Goal: Find specific page/section: Locate a particular part of the current website

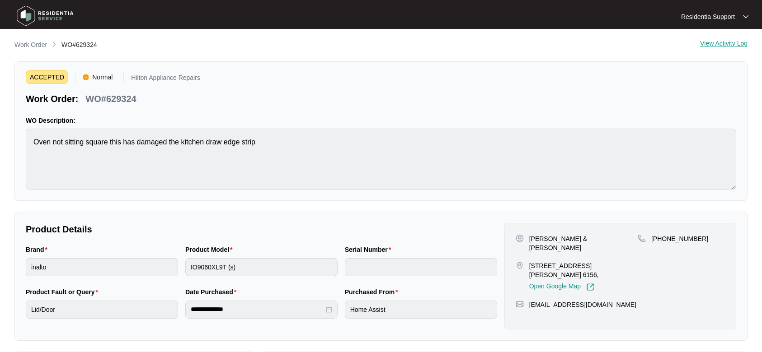
scroll to position [2, 0]
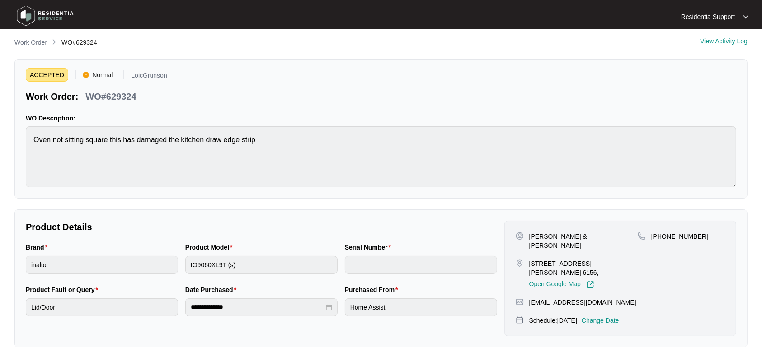
click at [51, 13] on img at bounding box center [45, 15] width 63 height 27
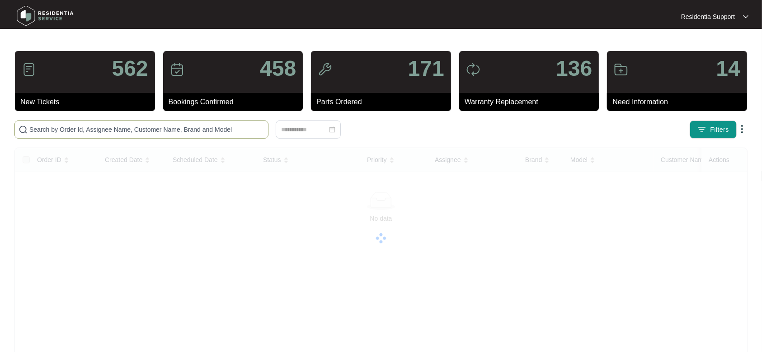
click at [137, 135] on span at bounding box center [141, 130] width 254 height 18
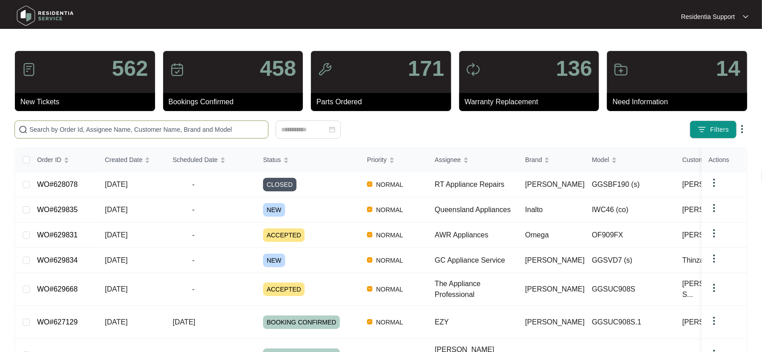
click at [134, 136] on span at bounding box center [141, 130] width 254 height 18
paste input "626774"
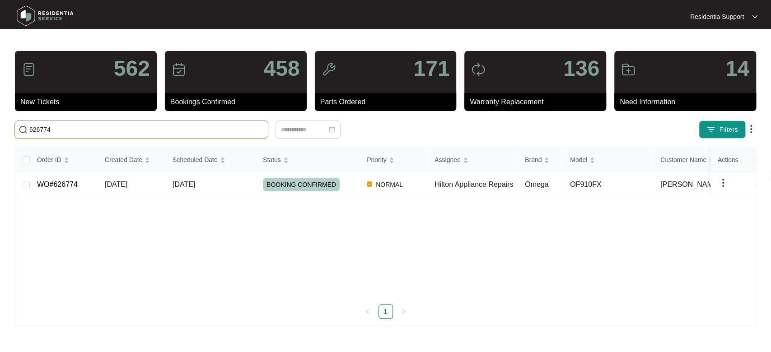
type input "626774"
click at [195, 188] on span "[DATE]" at bounding box center [184, 185] width 23 height 8
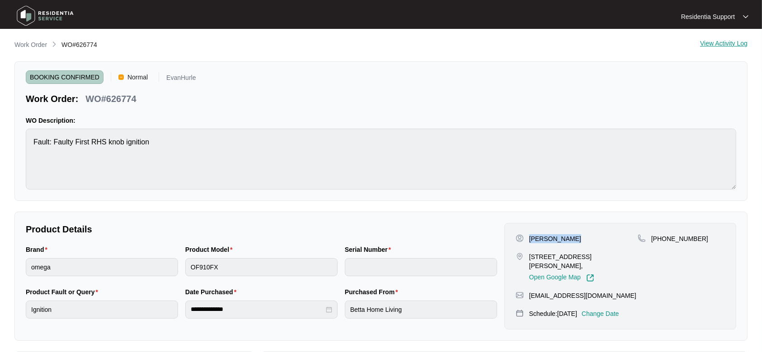
drag, startPoint x: 543, startPoint y: 236, endPoint x: 530, endPoint y: 237, distance: 13.6
click at [530, 237] on div "[PERSON_NAME]" at bounding box center [577, 238] width 122 height 9
copy p "[PERSON_NAME]"
